Goal: Browse casually

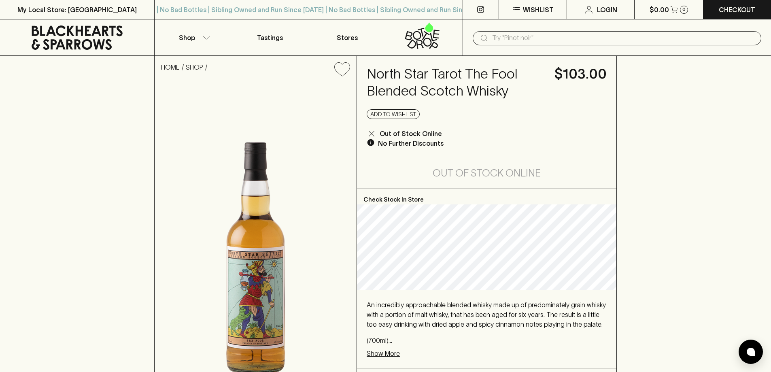
click at [505, 38] on input "text" at bounding box center [623, 38] width 263 height 13
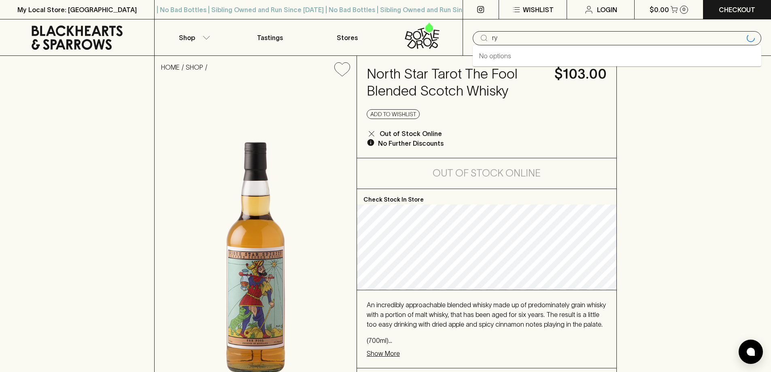
type input "rye"
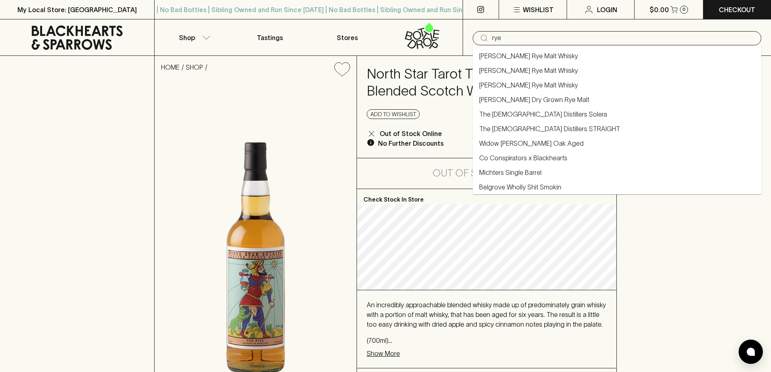
click at [518, 130] on link "The Gospel Distillers STRAIGHT" at bounding box center [549, 129] width 141 height 10
